Goal: Complete application form: Complete application form

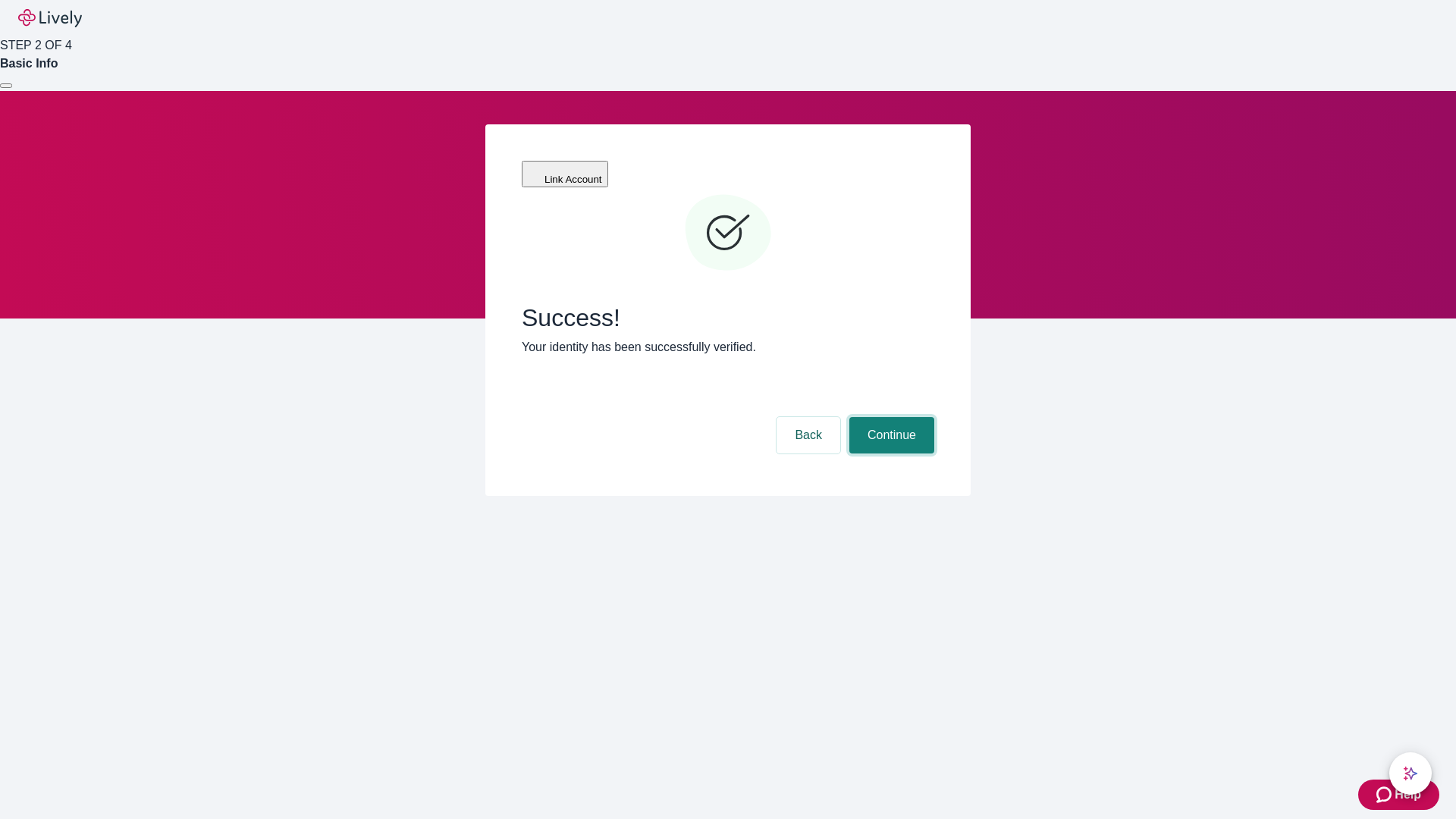
click at [889, 417] on button "Continue" at bounding box center [891, 435] width 85 height 36
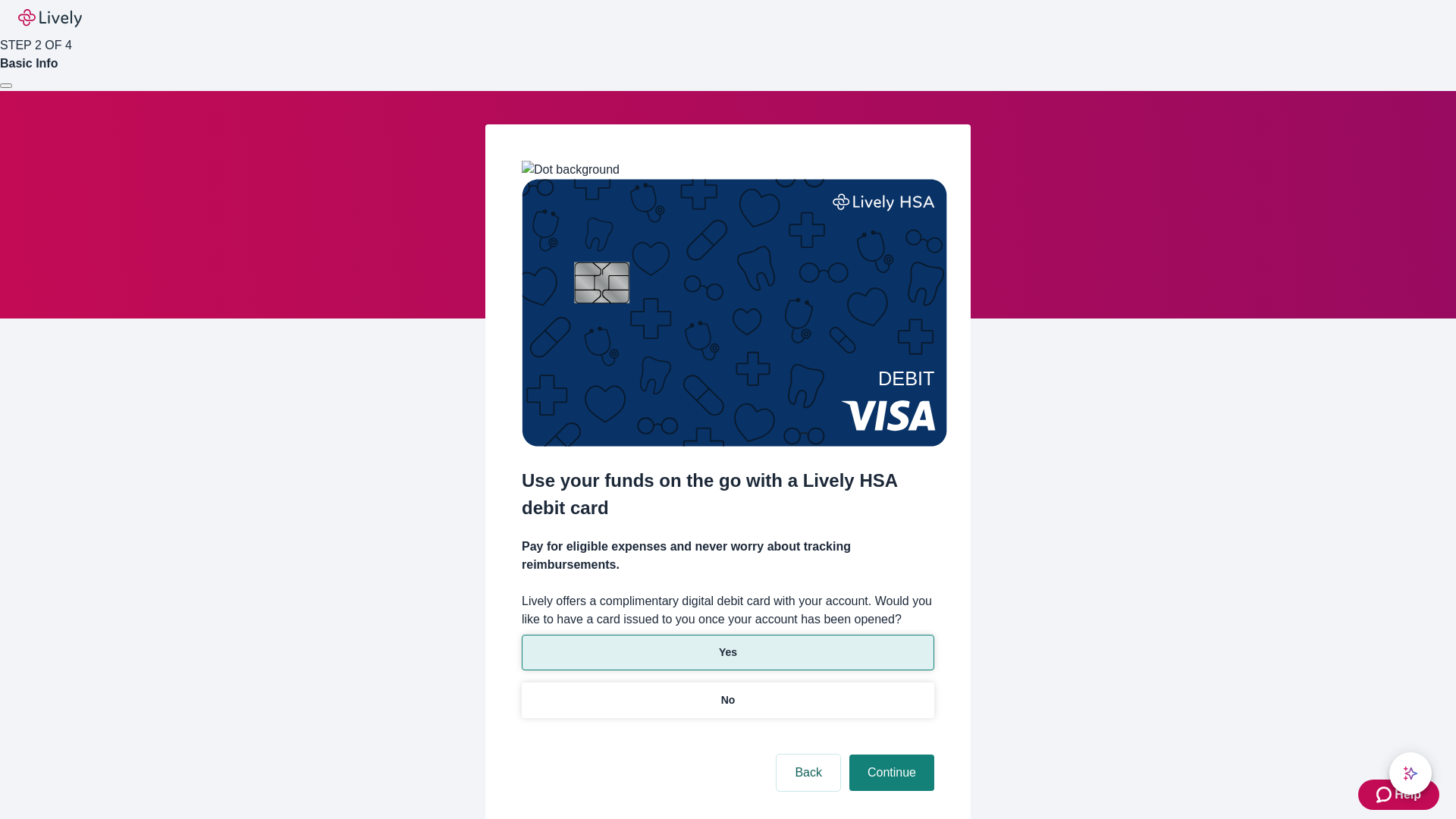
click at [728, 644] on p "Yes" at bounding box center [728, 653] width 18 height 16
click at [889, 754] on button "Continue" at bounding box center [891, 773] width 85 height 36
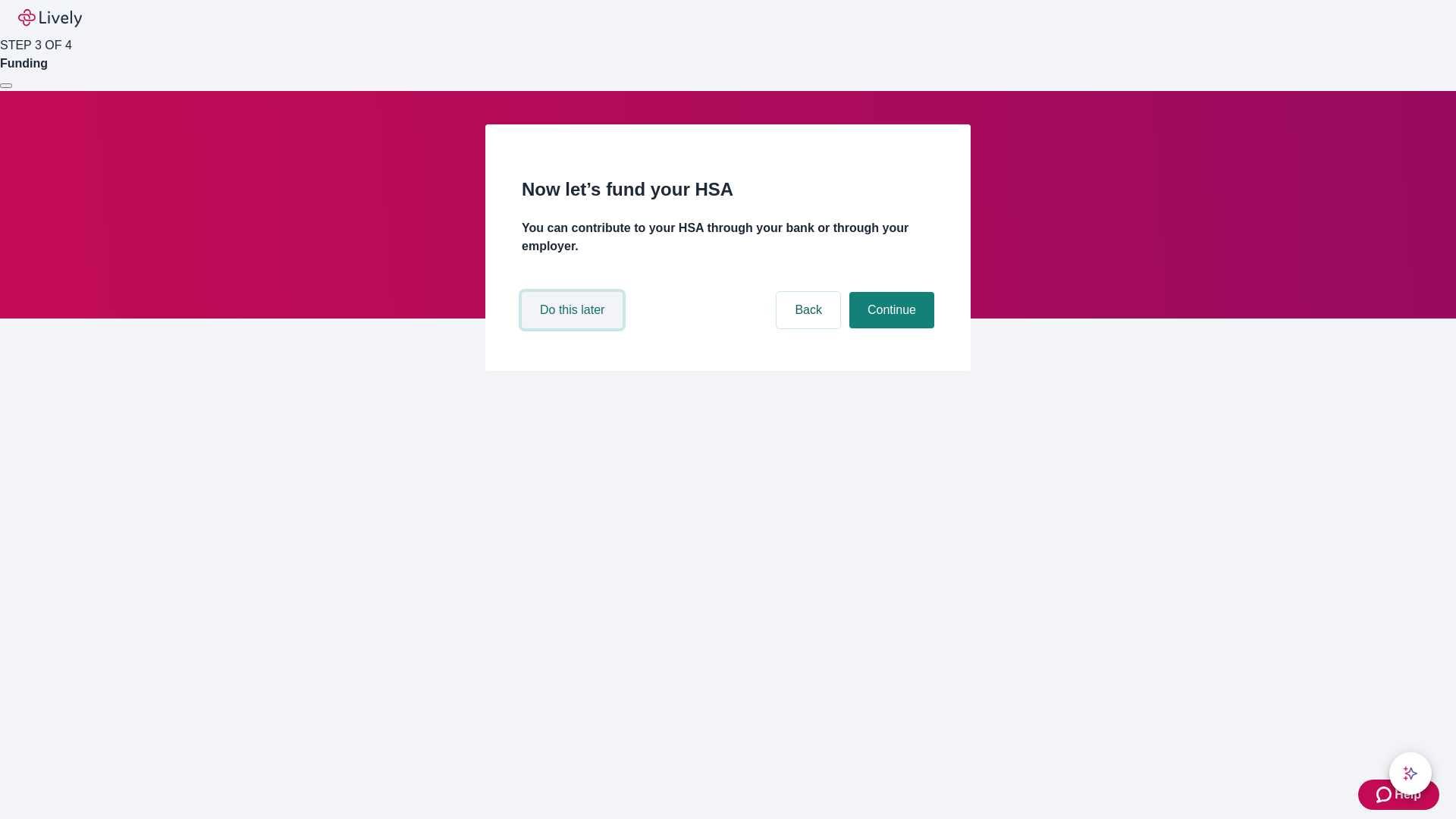
click at [574, 328] on button "Do this later" at bounding box center [572, 310] width 101 height 36
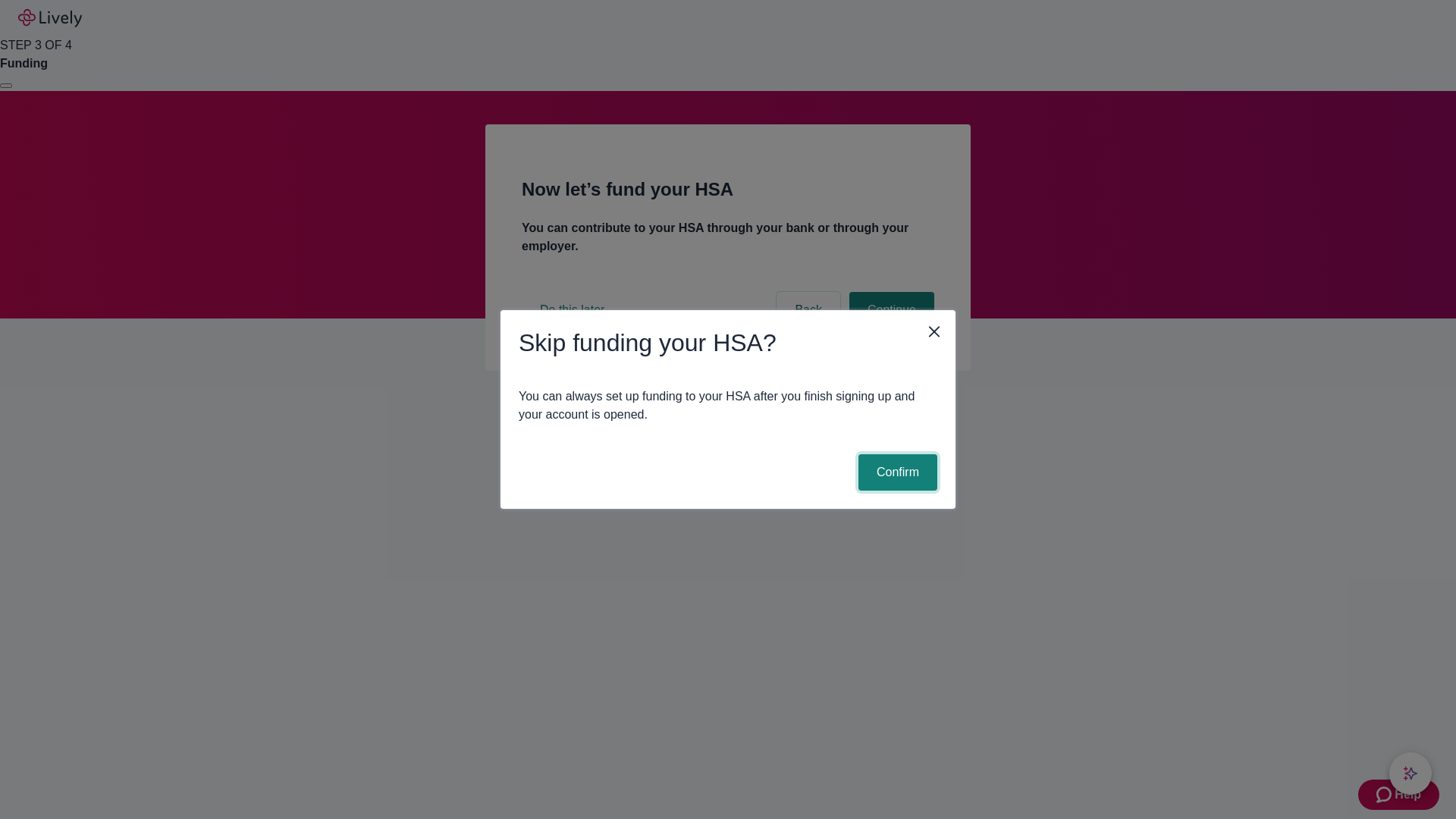
click at [896, 473] on button "Confirm" at bounding box center [898, 473] width 79 height 36
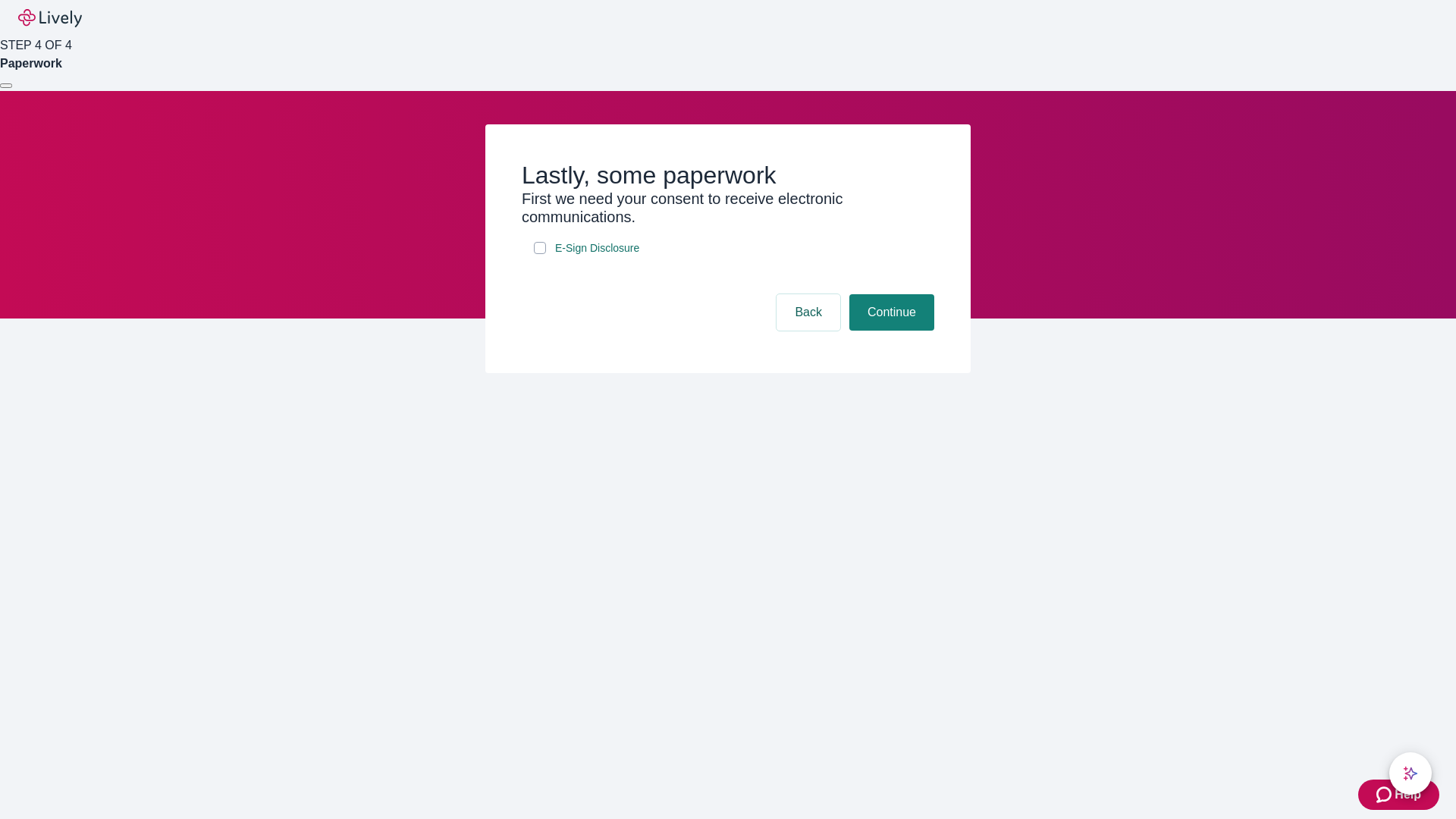
click at [540, 254] on input "E-Sign Disclosure" at bounding box center [539, 247] width 12 height 12
checkbox input "true"
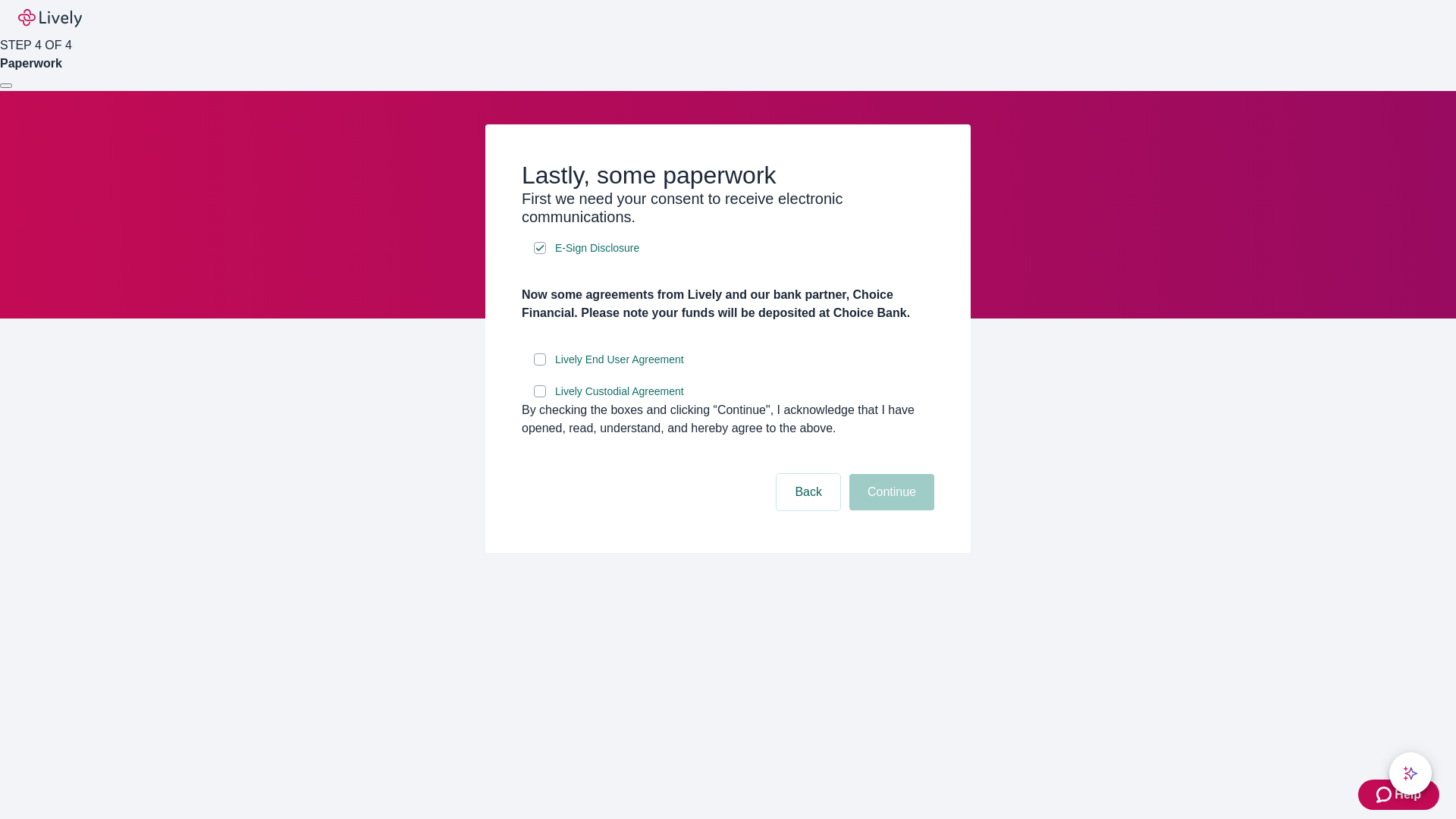
click at [540, 365] on input "Lively End User Agreement" at bounding box center [539, 359] width 12 height 12
checkbox input "true"
click at [540, 397] on input "Lively Custodial Agreement" at bounding box center [539, 391] width 12 height 12
checkbox input "true"
click at [889, 510] on button "Continue" at bounding box center [891, 492] width 85 height 36
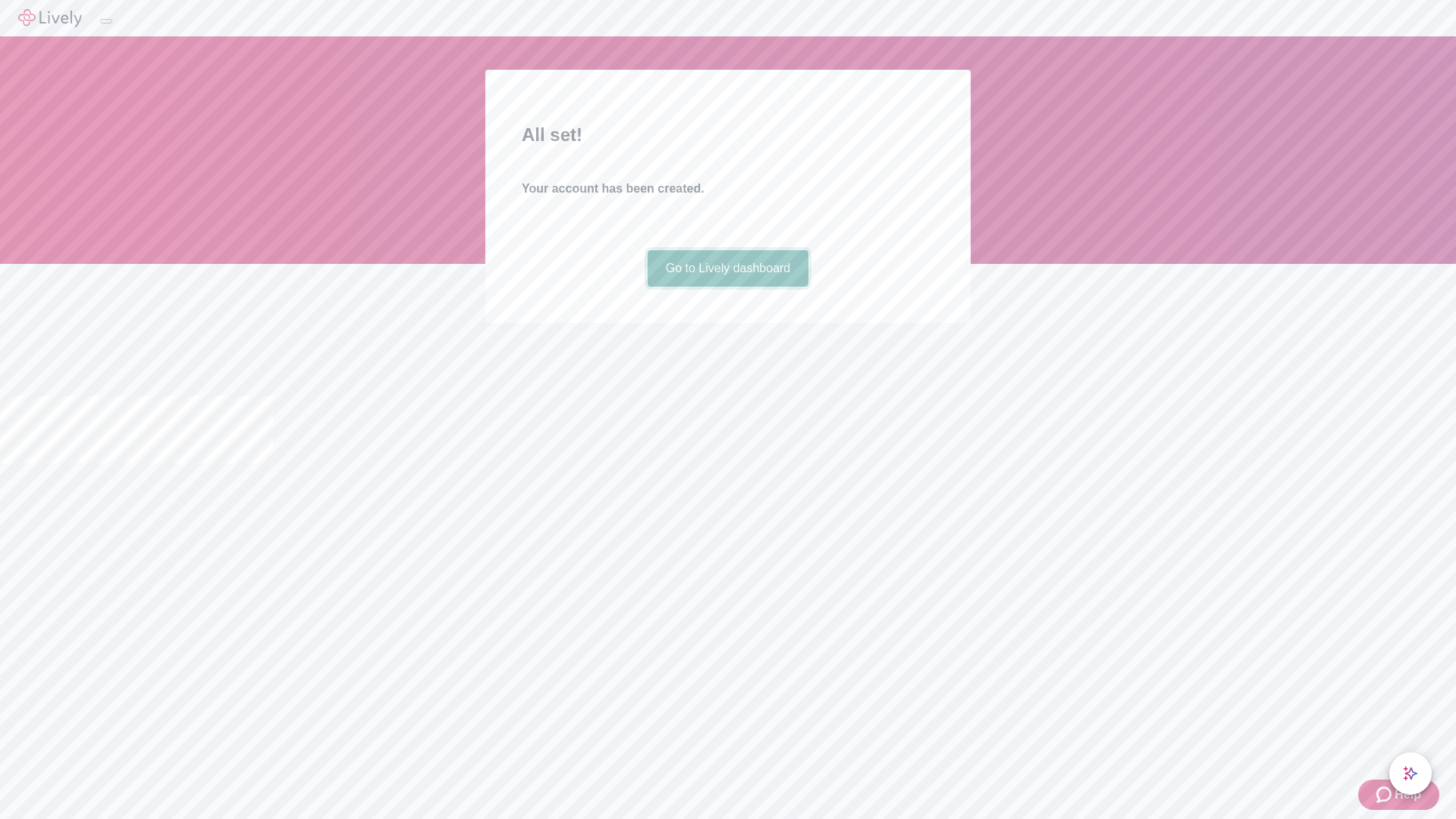
click at [728, 286] on link "Go to Lively dashboard" at bounding box center [728, 268] width 162 height 36
